Goal: Task Accomplishment & Management: Manage account settings

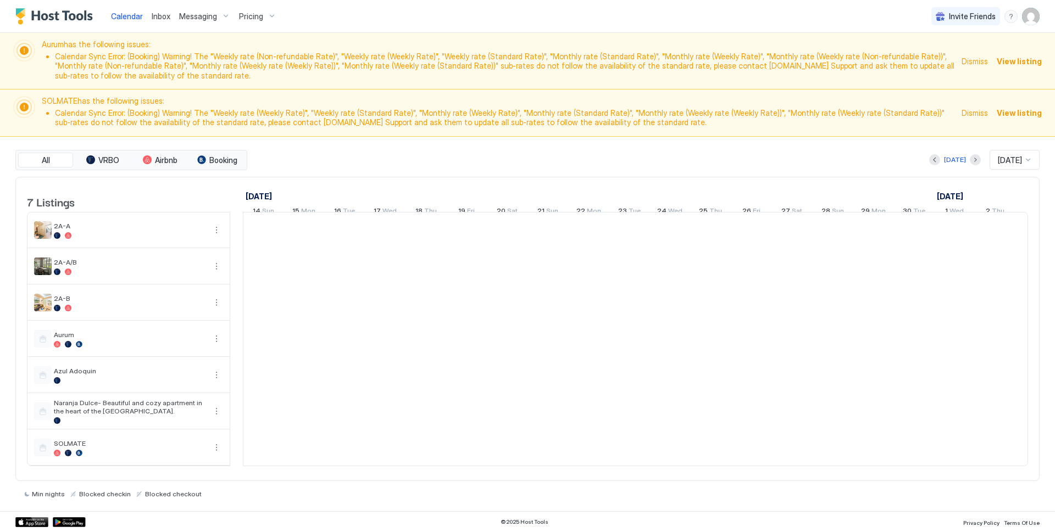
scroll to position [0, 610]
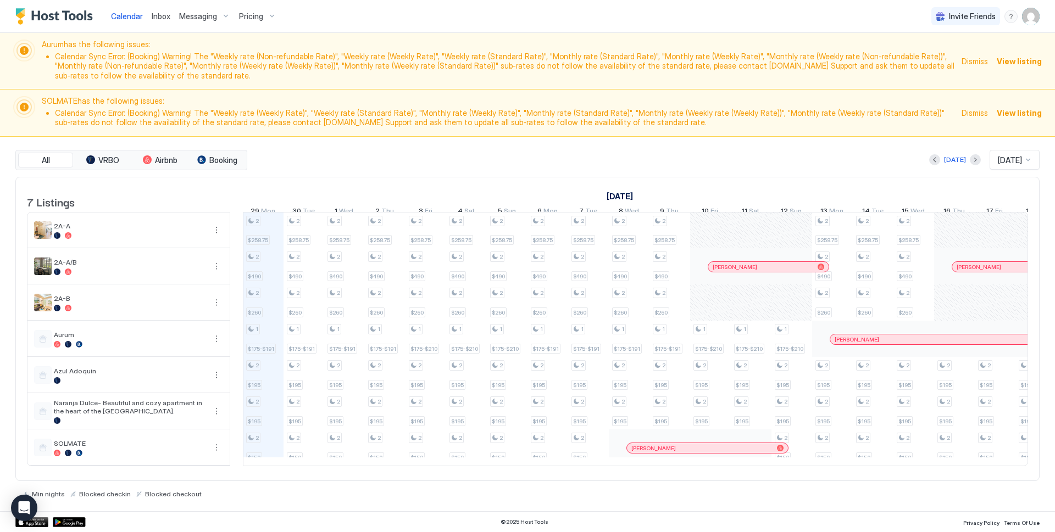
click at [977, 62] on span "Dismiss" at bounding box center [974, 61] width 26 height 12
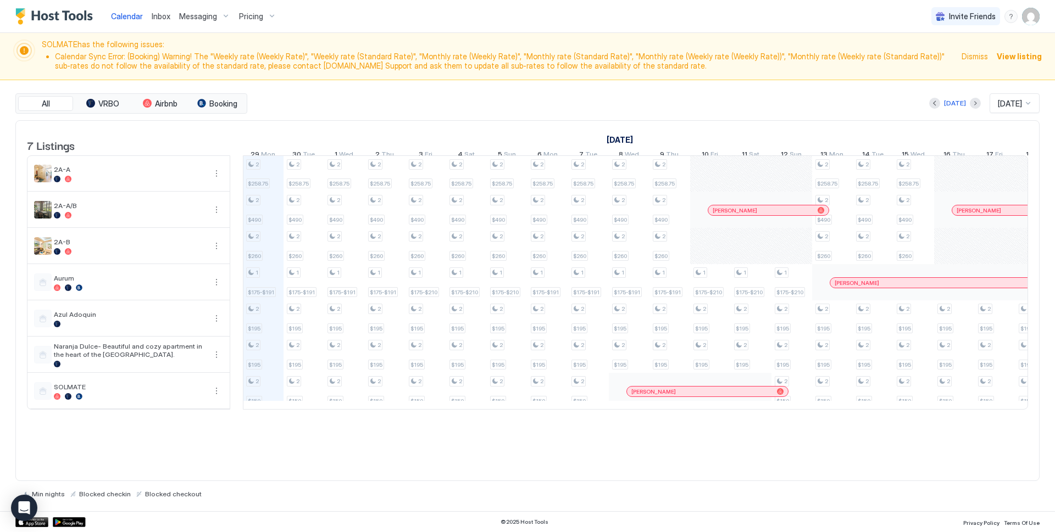
click at [975, 56] on span "Dismiss" at bounding box center [974, 57] width 26 height 12
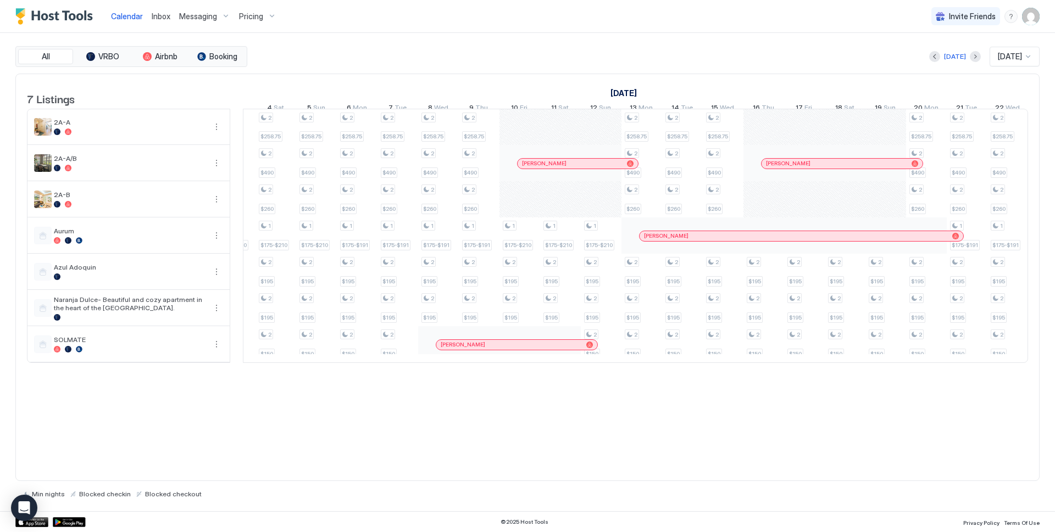
scroll to position [0, 827]
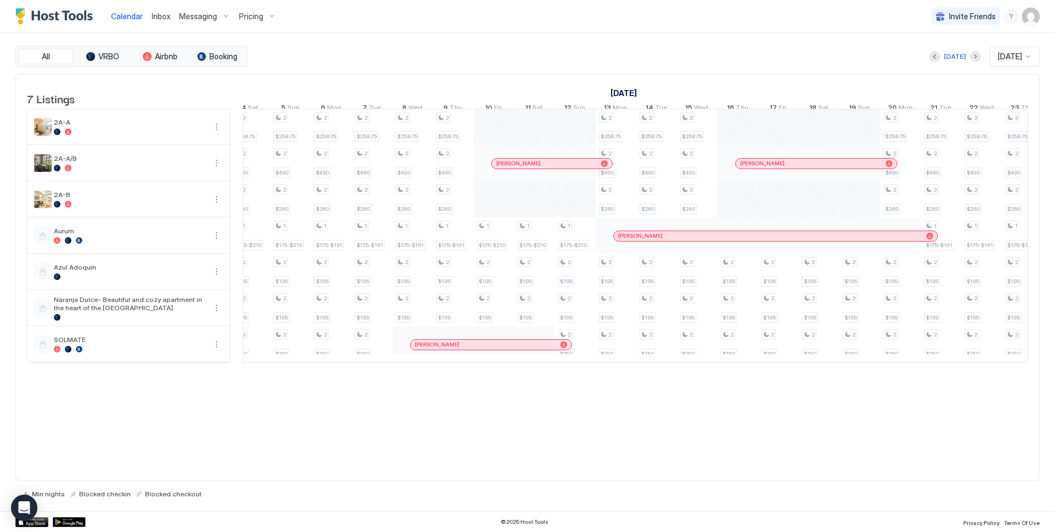
click at [1029, 20] on img "User profile" at bounding box center [1031, 17] width 18 height 18
click at [937, 63] on span "Settings" at bounding box center [932, 62] width 30 height 10
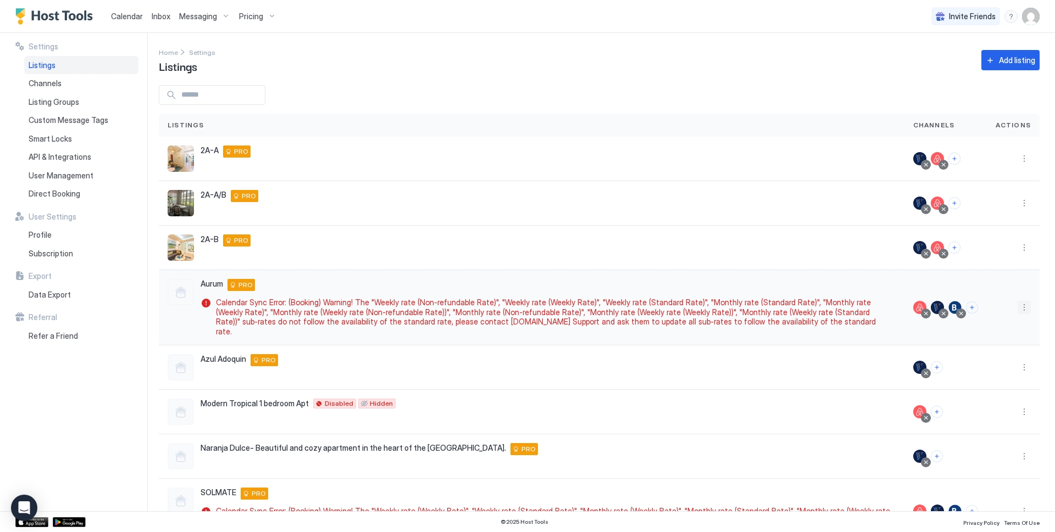
click at [1018, 302] on button "More options" at bounding box center [1024, 307] width 13 height 13
click at [1035, 276] on div at bounding box center [527, 266] width 1055 height 532
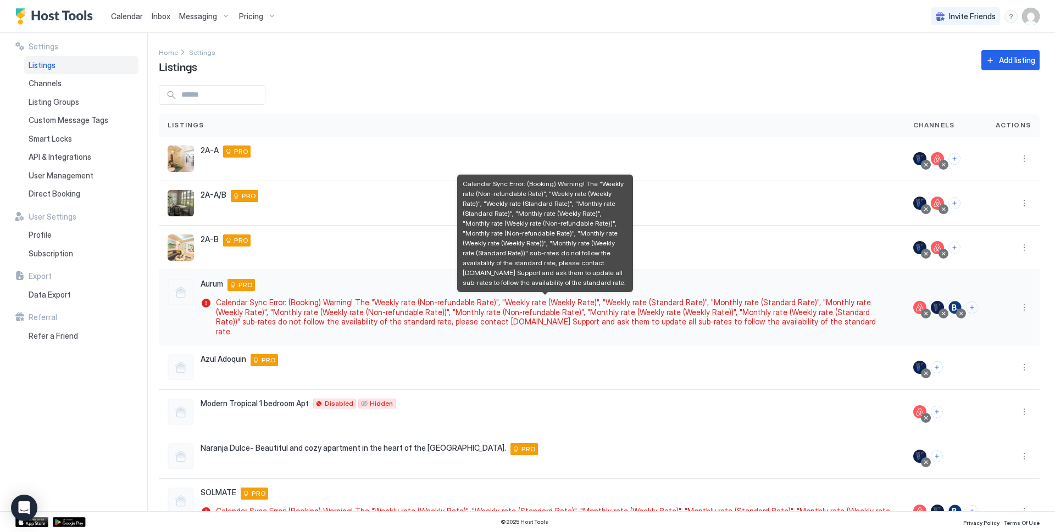
scroll to position [37, 0]
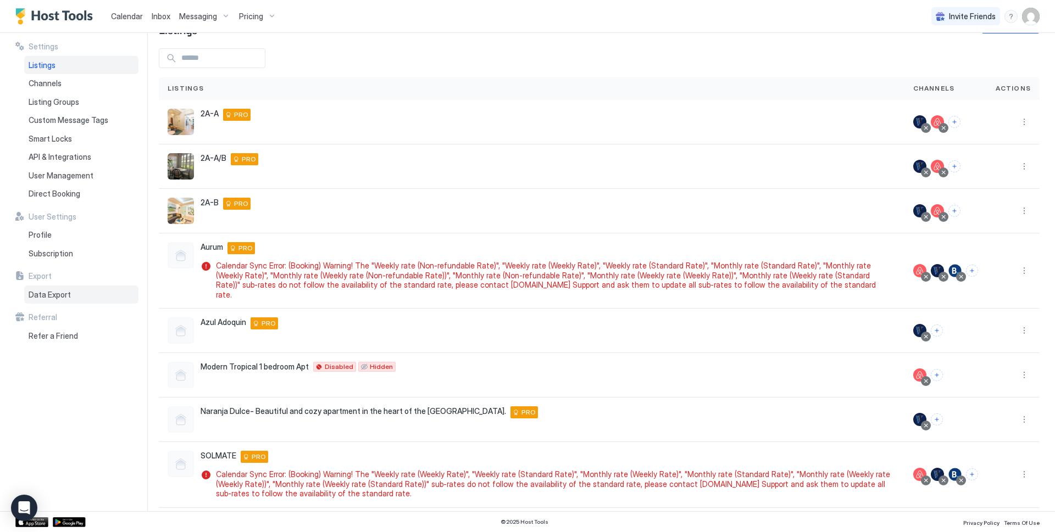
click at [47, 296] on span "Data Export" at bounding box center [50, 295] width 42 height 10
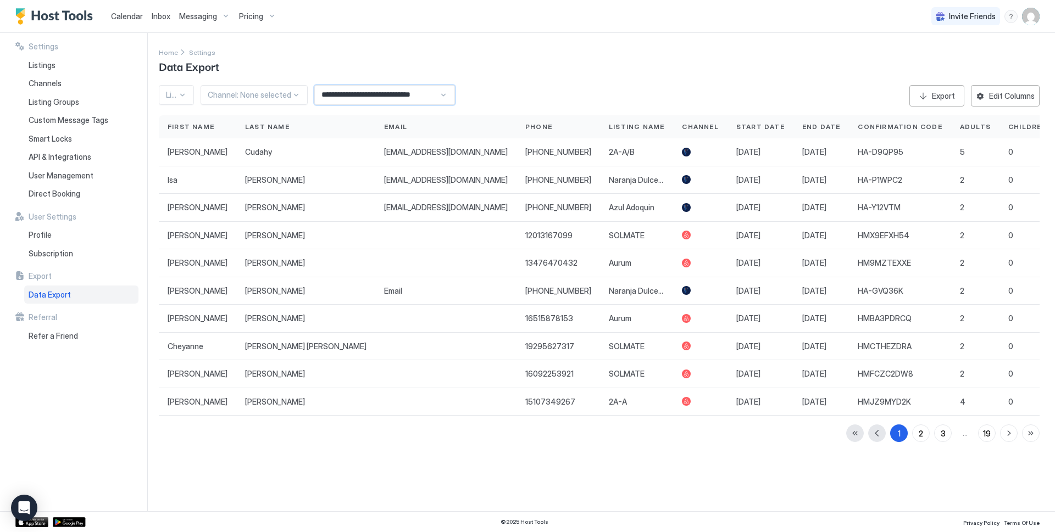
click at [376, 98] on input "**********" at bounding box center [377, 95] width 124 height 19
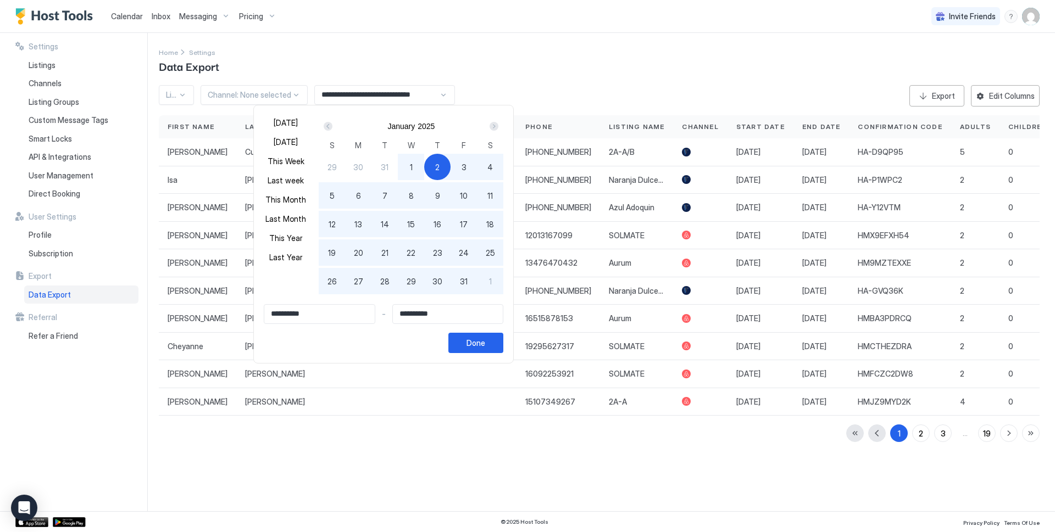
click at [493, 128] on div "Next" at bounding box center [494, 126] width 9 height 9
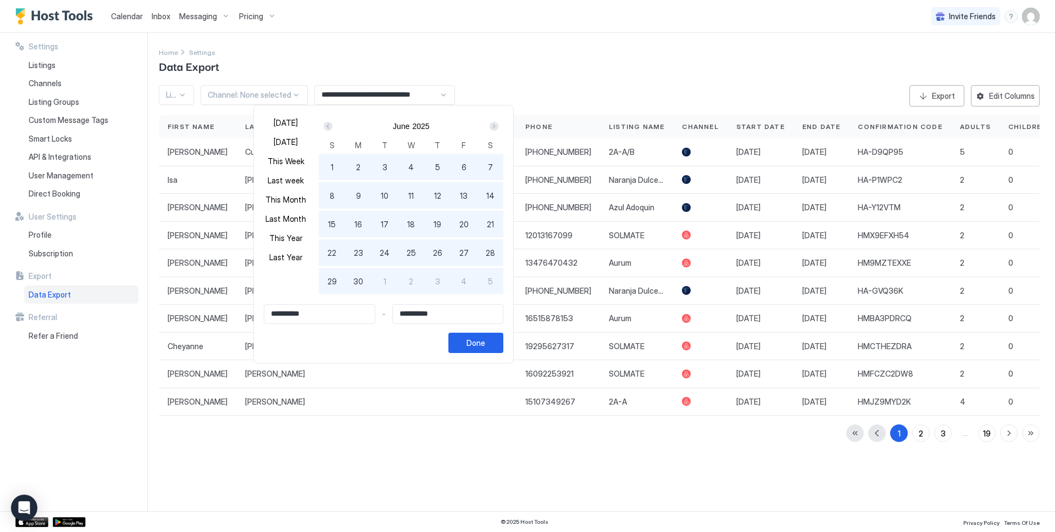
click at [493, 128] on div "Next" at bounding box center [494, 126] width 9 height 9
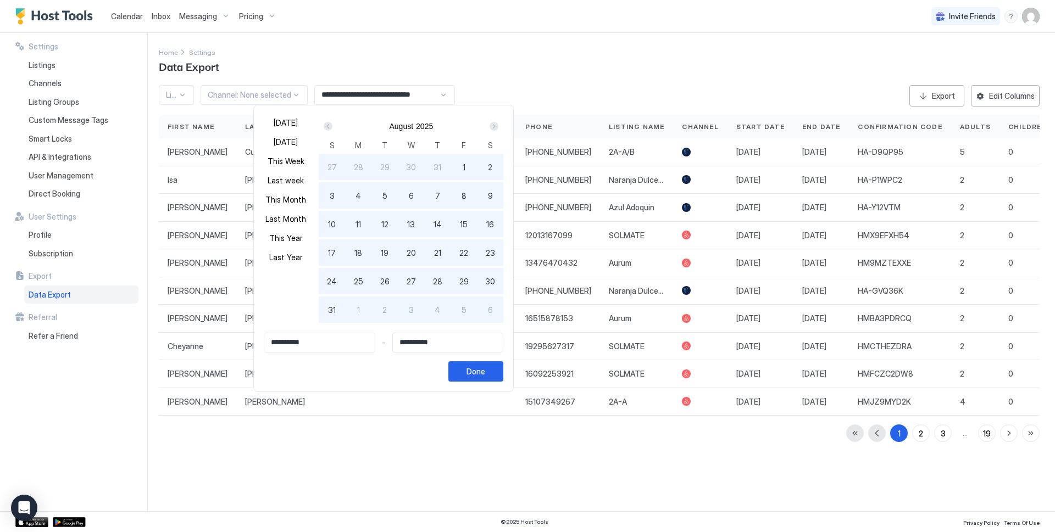
click at [493, 128] on div "Next" at bounding box center [494, 126] width 9 height 9
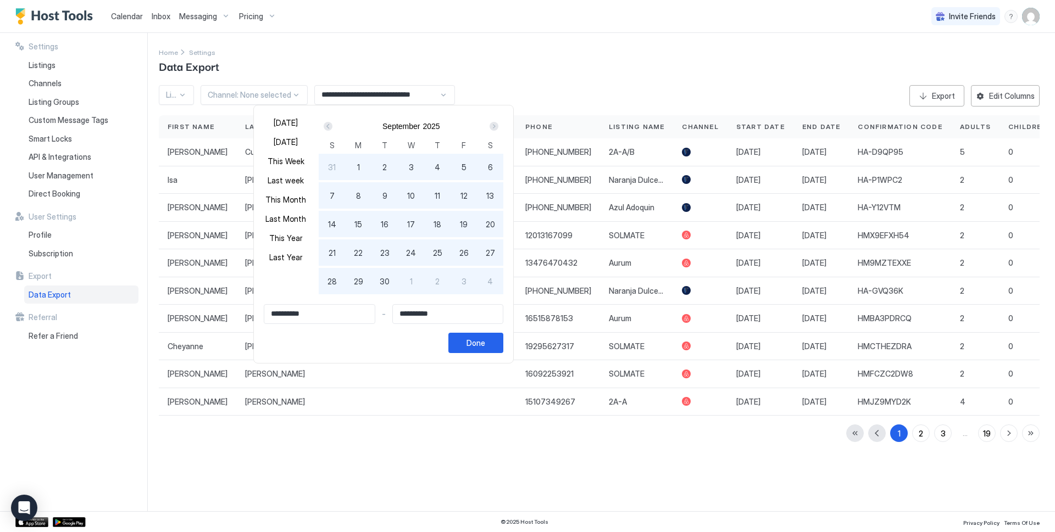
click at [355, 284] on span "29" at bounding box center [358, 282] width 9 height 12
type input "**********"
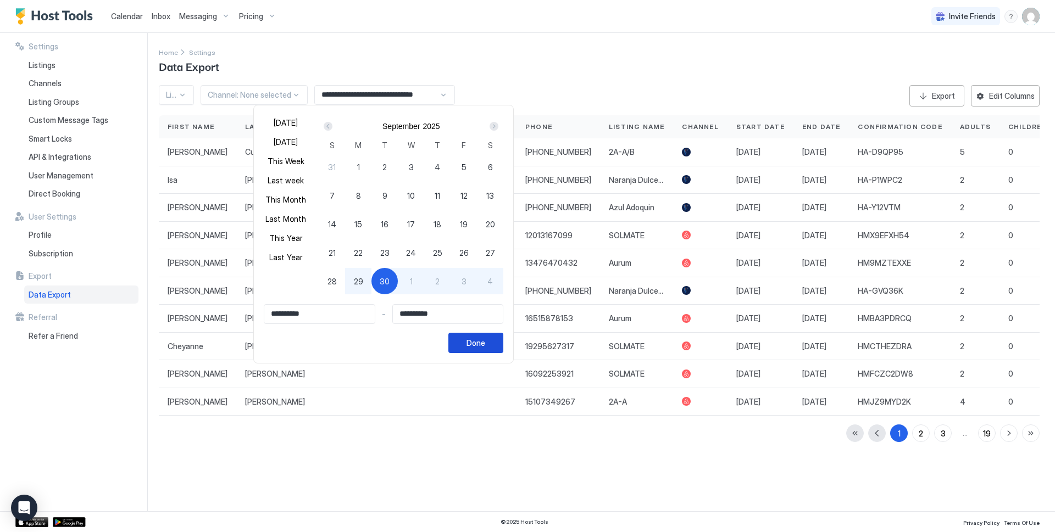
click at [474, 342] on div "Done" at bounding box center [475, 343] width 19 height 12
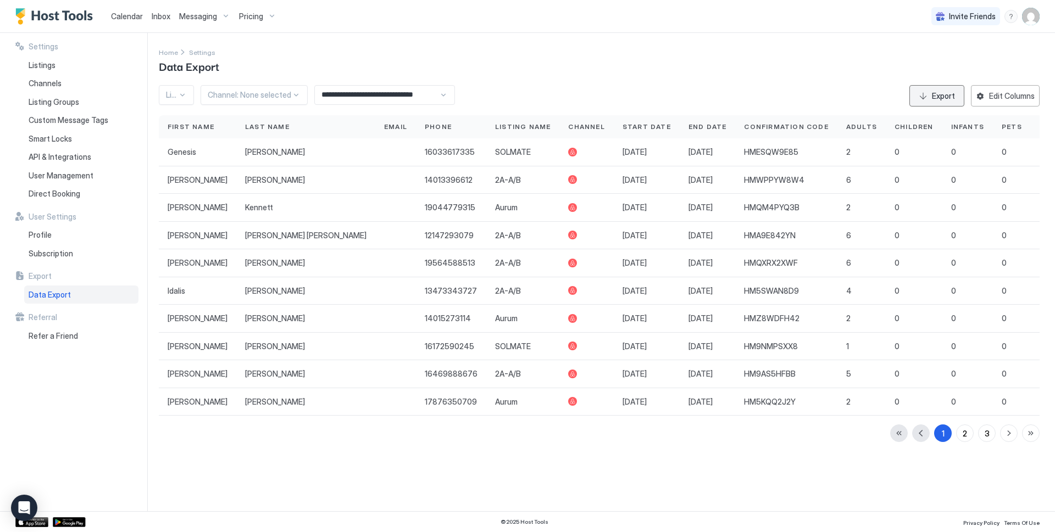
click at [938, 97] on div "Export" at bounding box center [943, 96] width 23 height 12
